Goal: Task Accomplishment & Management: Use online tool/utility

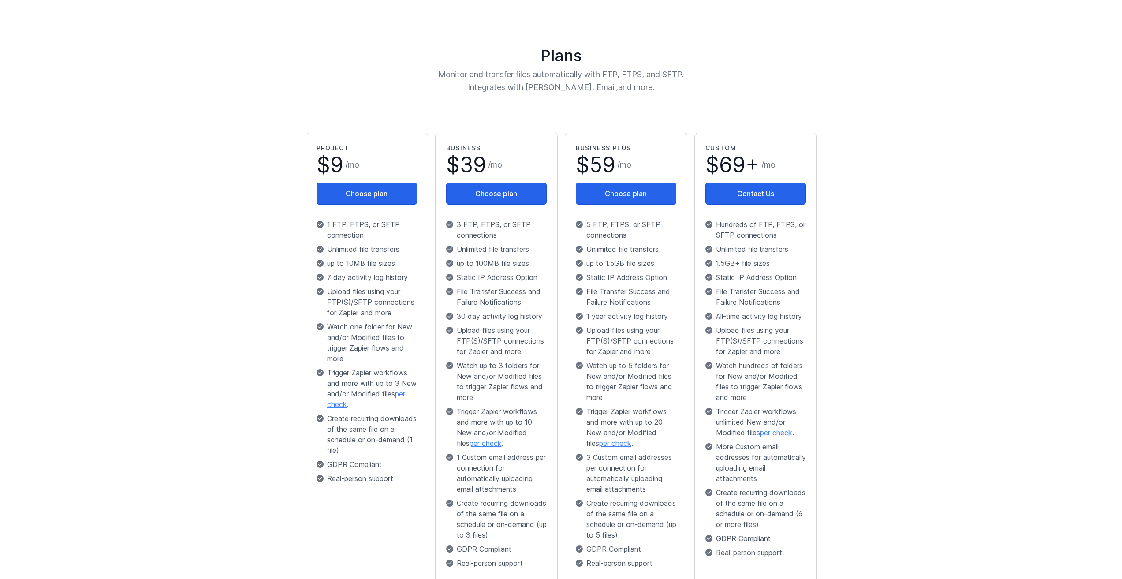
scroll to position [106, 0]
click at [165, 334] on main "Successfully authenticated from Google account. Plans Monitor and transfer file…" at bounding box center [561, 302] width 1122 height 673
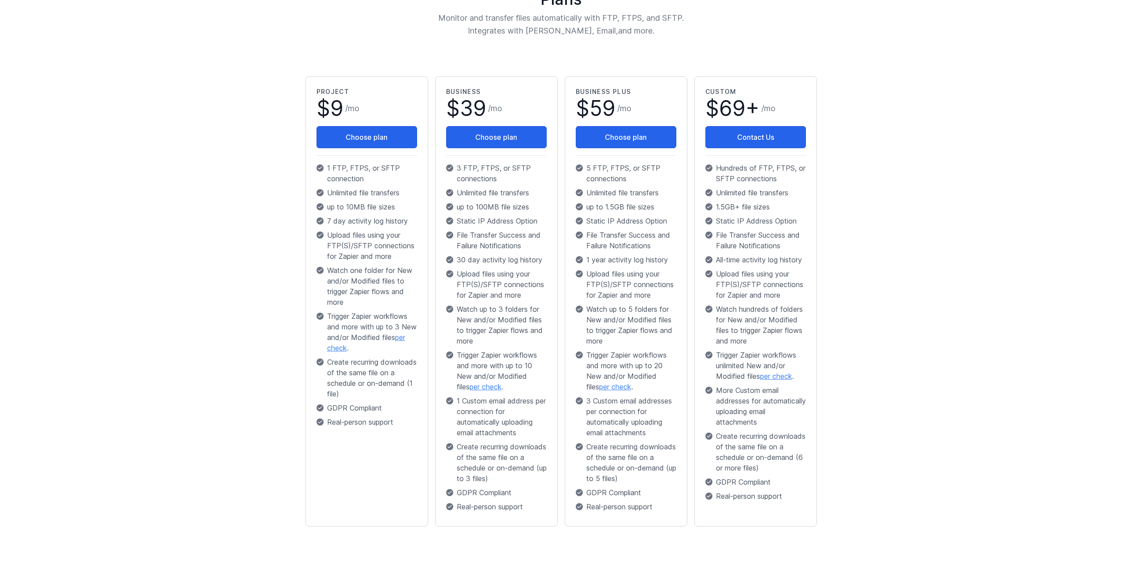
scroll to position [161, 0]
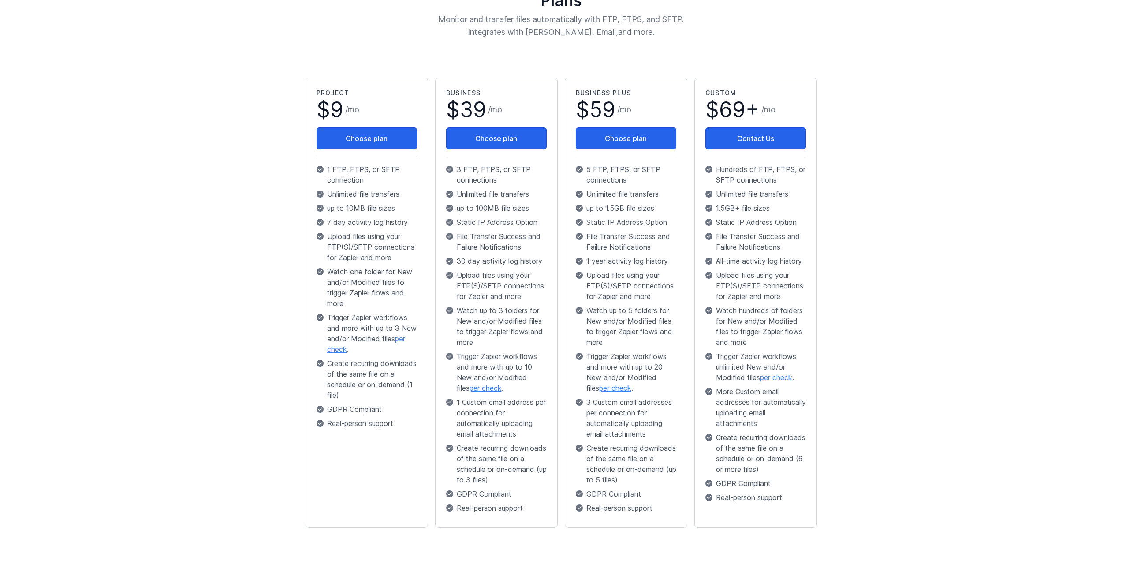
click at [161, 343] on main "Successfully authenticated from Google account. Plans Monitor and transfer file…" at bounding box center [561, 247] width 1122 height 673
click at [162, 337] on main "Successfully authenticated from Google account. Plans Monitor and transfer file…" at bounding box center [561, 247] width 1122 height 673
click at [156, 339] on main "Successfully authenticated from Google account. Plans Monitor and transfer file…" at bounding box center [561, 247] width 1122 height 673
click at [156, 341] on main "Successfully authenticated from Google account. Plans Monitor and transfer file…" at bounding box center [561, 247] width 1122 height 673
click at [153, 342] on main "Successfully authenticated from Google account. Plans Monitor and transfer file…" at bounding box center [561, 247] width 1122 height 673
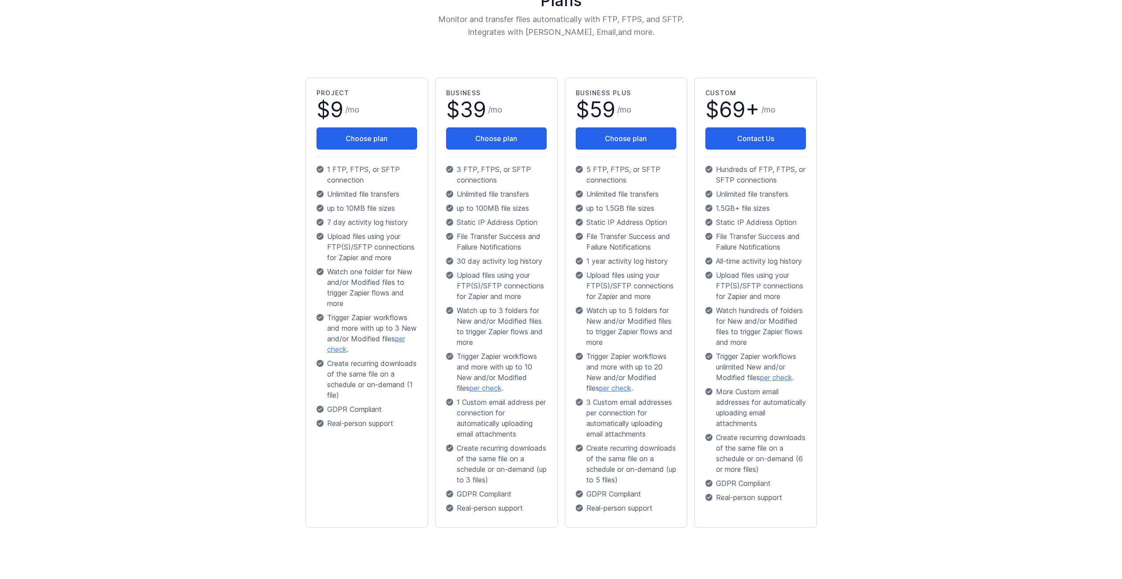
click at [152, 342] on main "Successfully authenticated from Google account. Plans Monitor and transfer file…" at bounding box center [561, 247] width 1122 height 673
click at [136, 352] on main "Successfully authenticated from Google account. Plans Monitor and transfer file…" at bounding box center [561, 247] width 1122 height 673
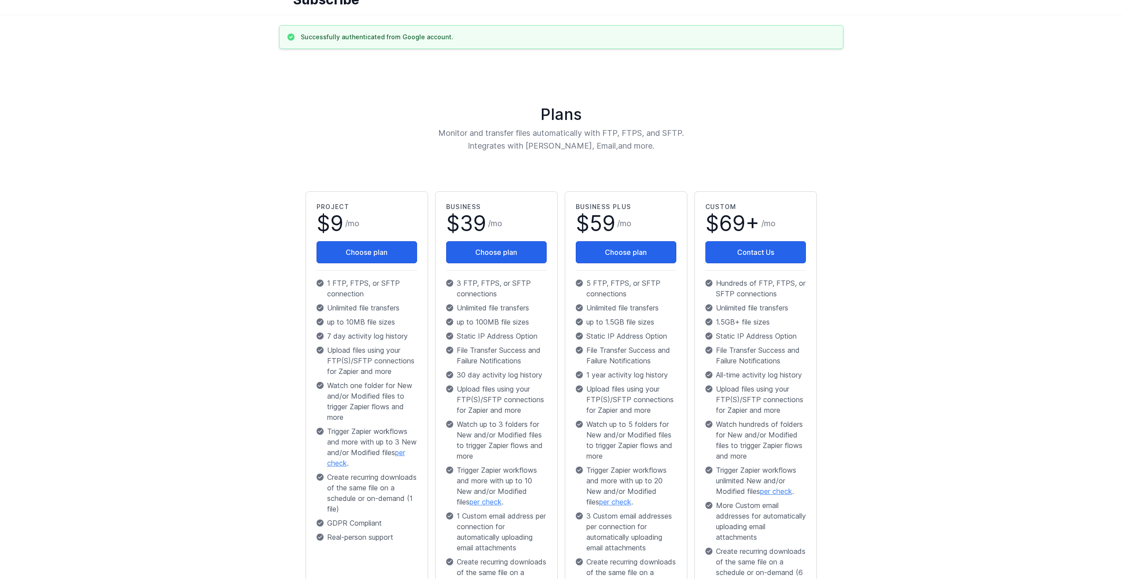
scroll to position [36, 0]
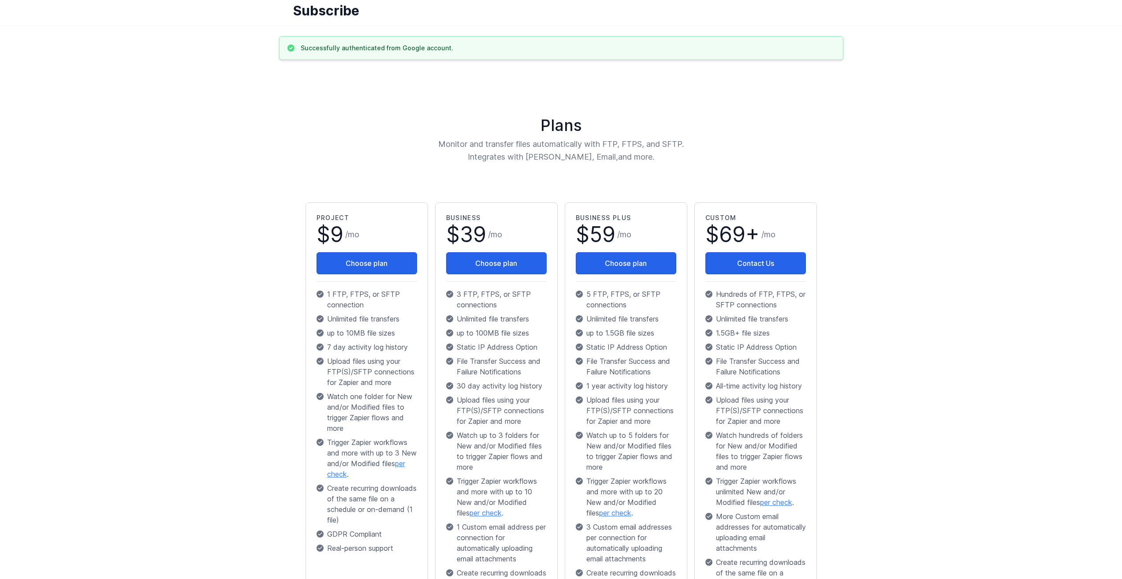
click at [320, 219] on h2 "Project" at bounding box center [366, 217] width 100 height 9
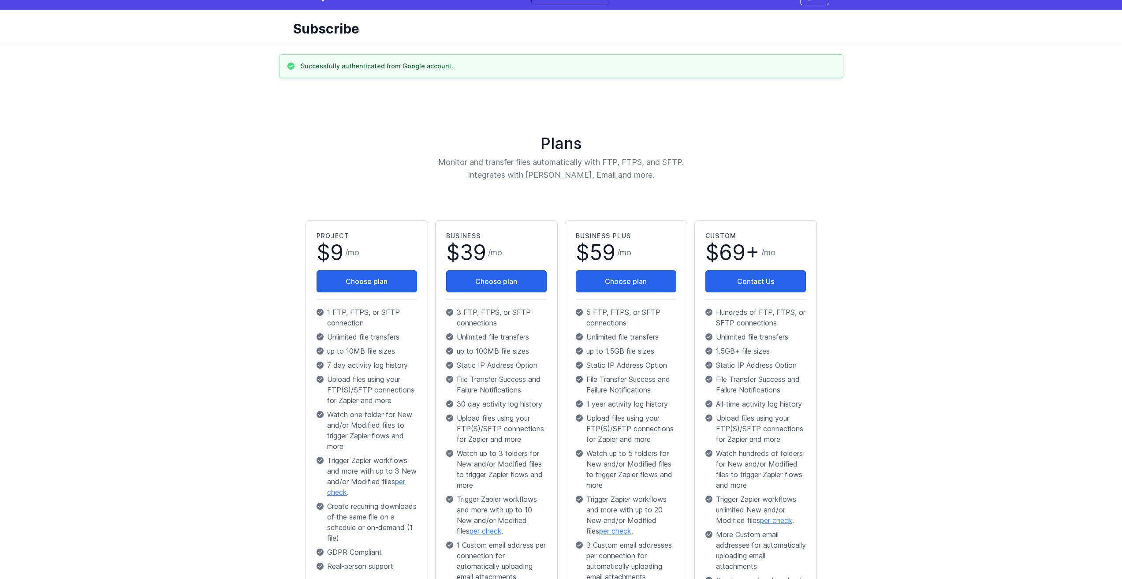
scroll to position [18, 0]
